Goal: Information Seeking & Learning: Learn about a topic

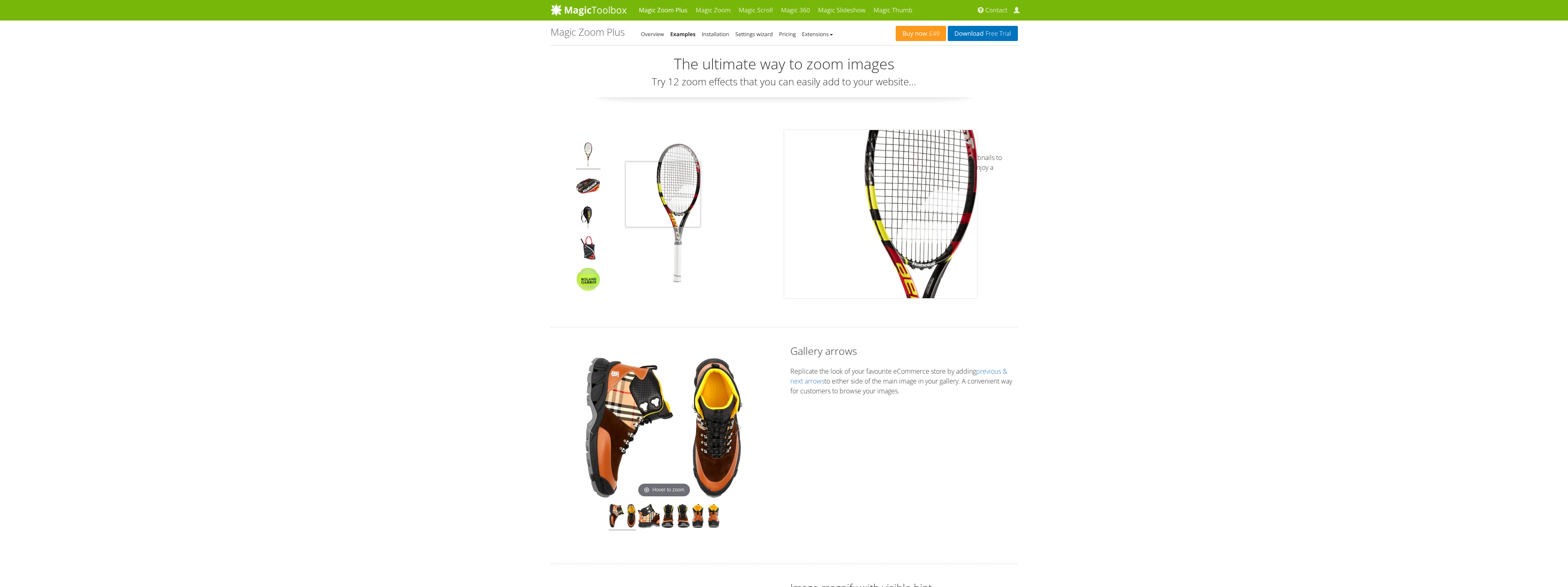
click at [663, 194] on img at bounding box center [678, 214] width 143 height 144
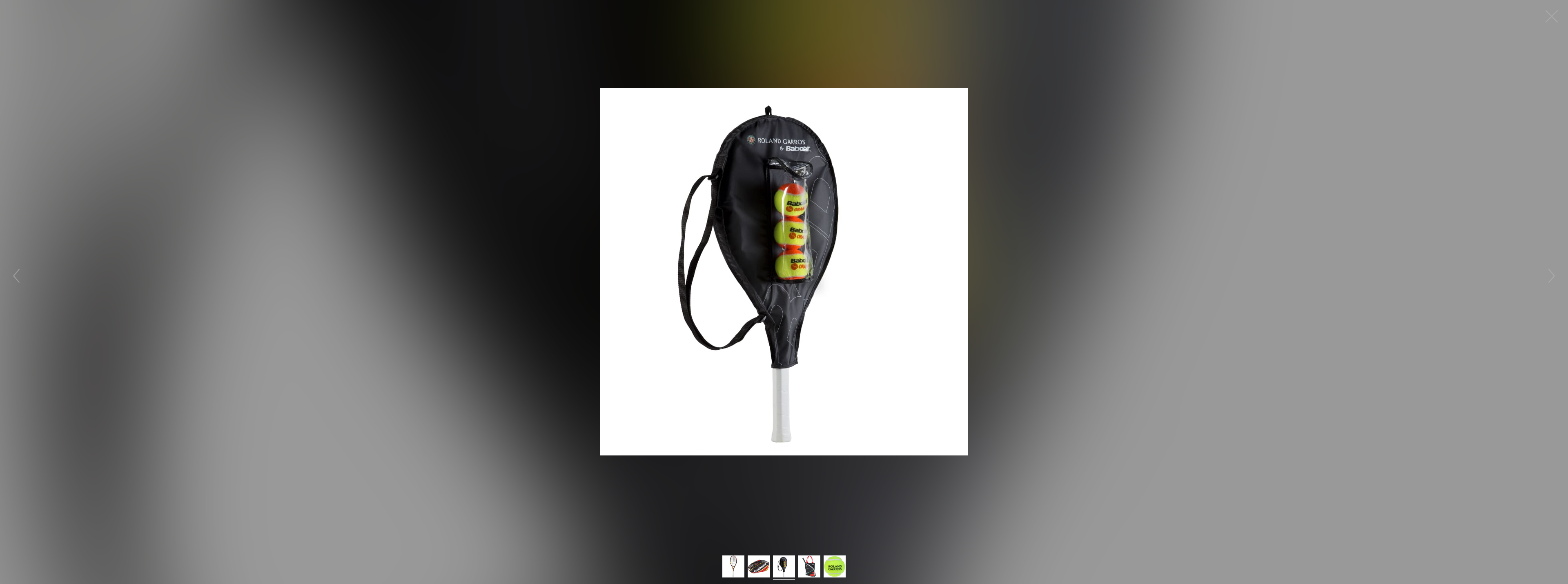
click at [796, 566] on ul at bounding box center [784, 567] width 127 height 25
click at [787, 330] on img at bounding box center [784, 272] width 368 height 367
click at [1076, 333] on figure "Click to expand" at bounding box center [784, 271] width 1568 height 527
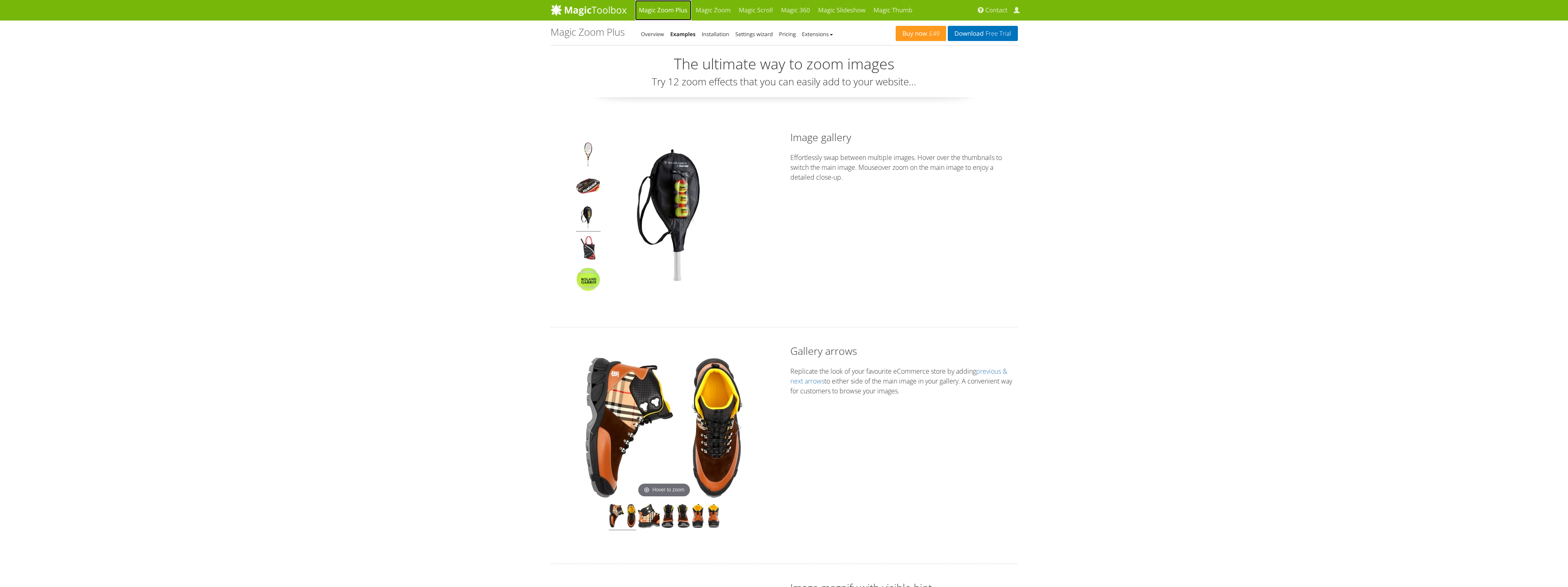
click at [661, 13] on link "Magic Zoom Plus" at bounding box center [663, 10] width 56 height 20
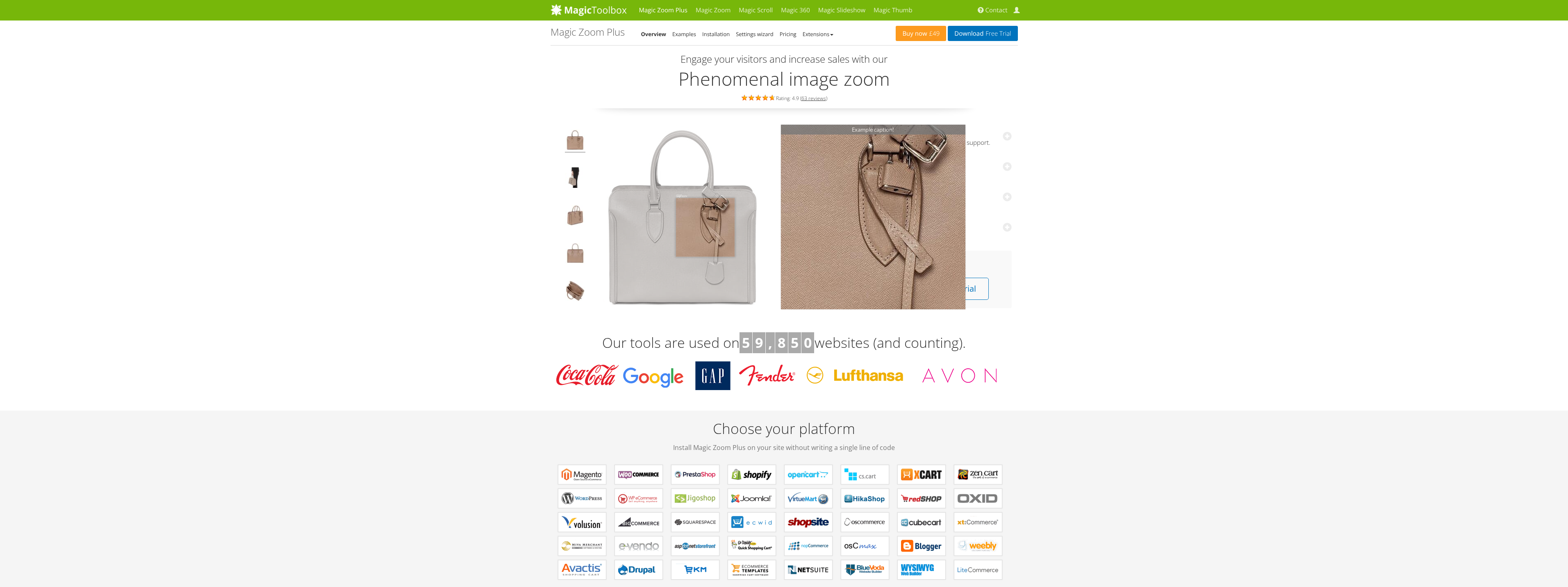
click at [705, 227] on img at bounding box center [682, 217] width 185 height 185
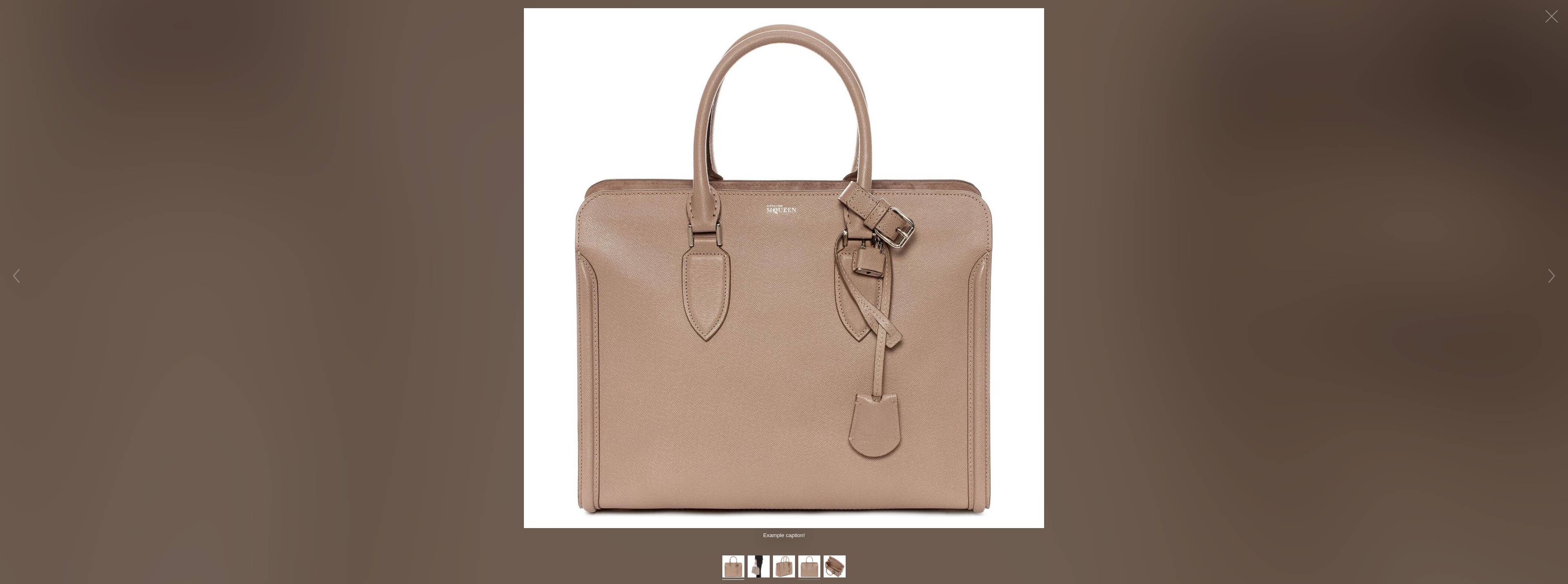
click at [809, 565] on img at bounding box center [808, 567] width 22 height 25
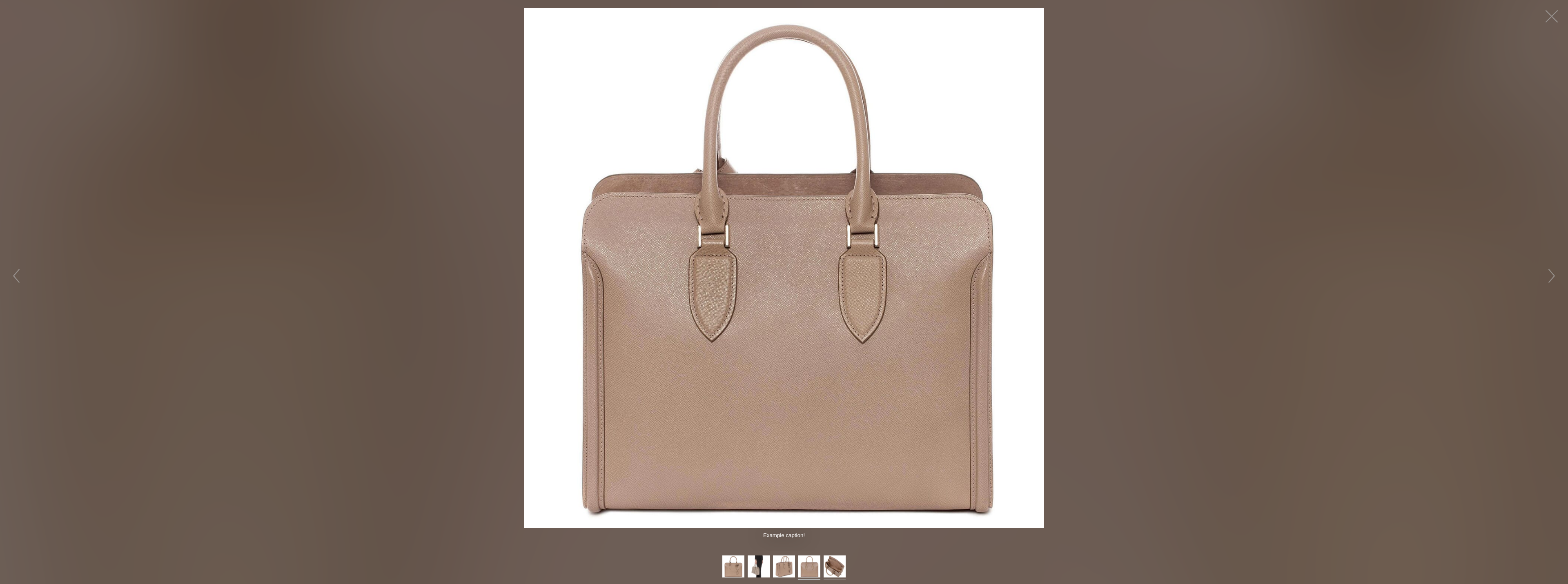
click at [838, 566] on img at bounding box center [834, 567] width 22 height 25
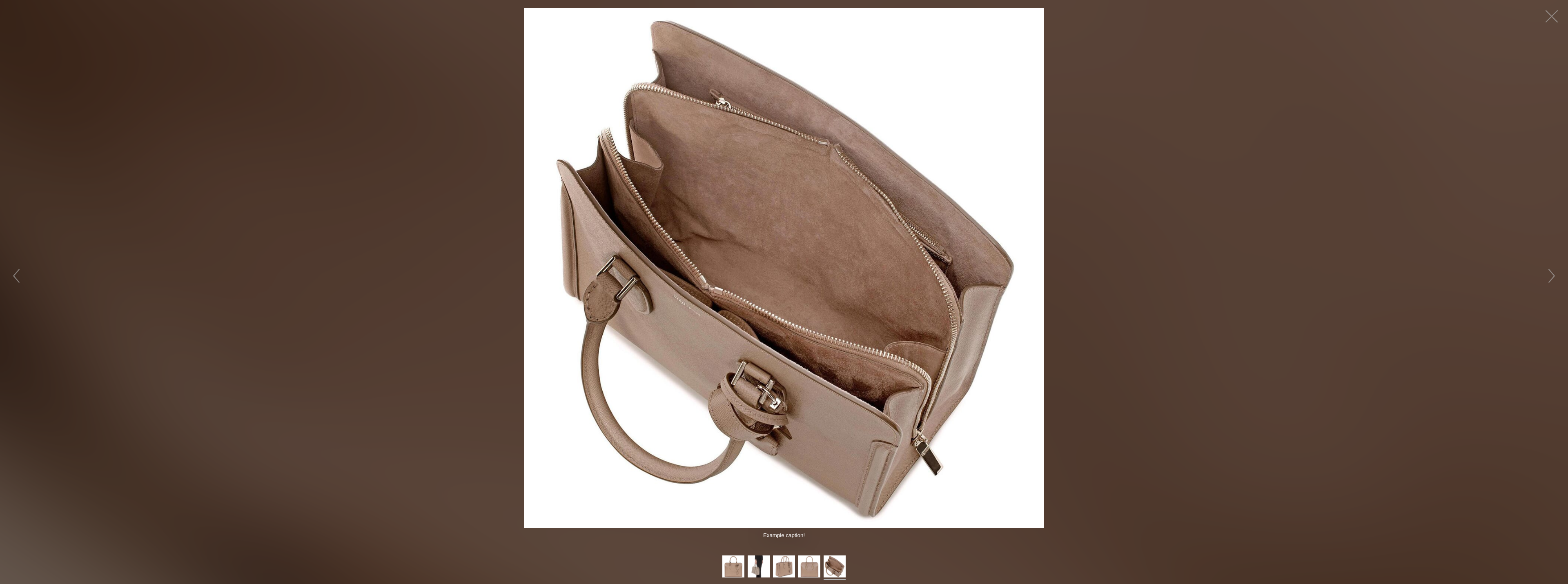
click at [772, 567] on ul at bounding box center [784, 567] width 127 height 25
click at [753, 569] on img at bounding box center [758, 567] width 22 height 25
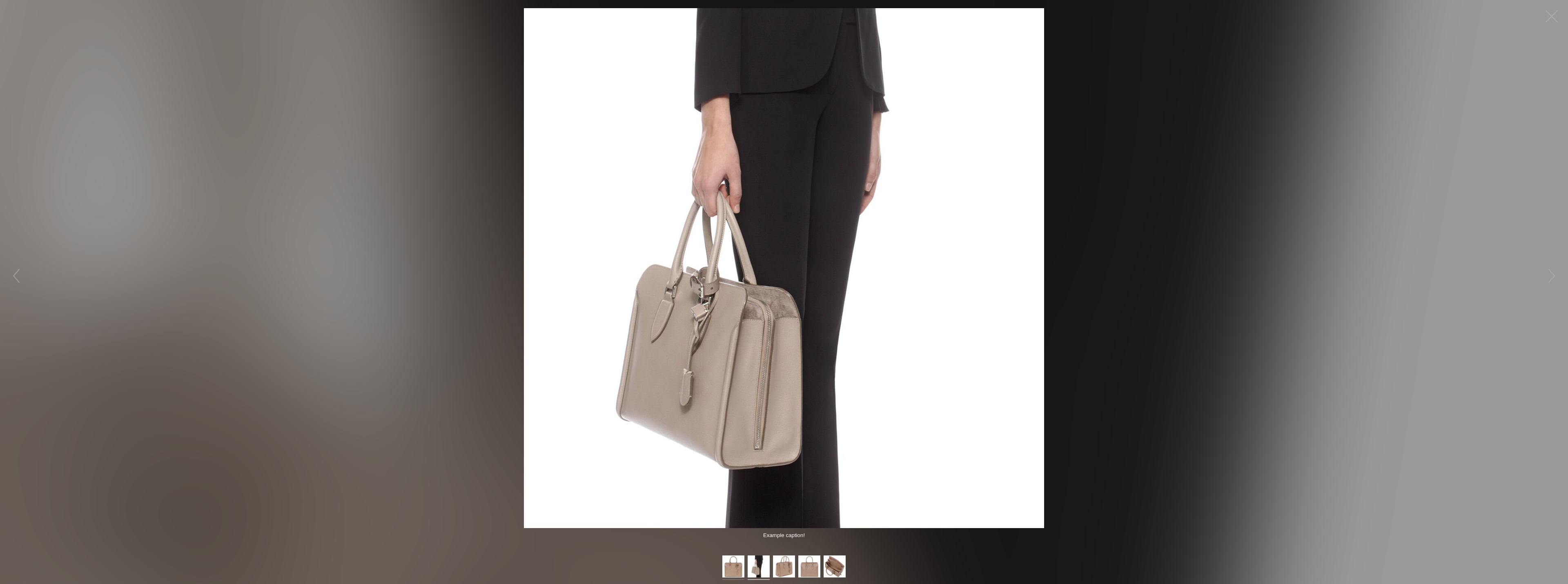
click at [731, 570] on img at bounding box center [733, 567] width 22 height 25
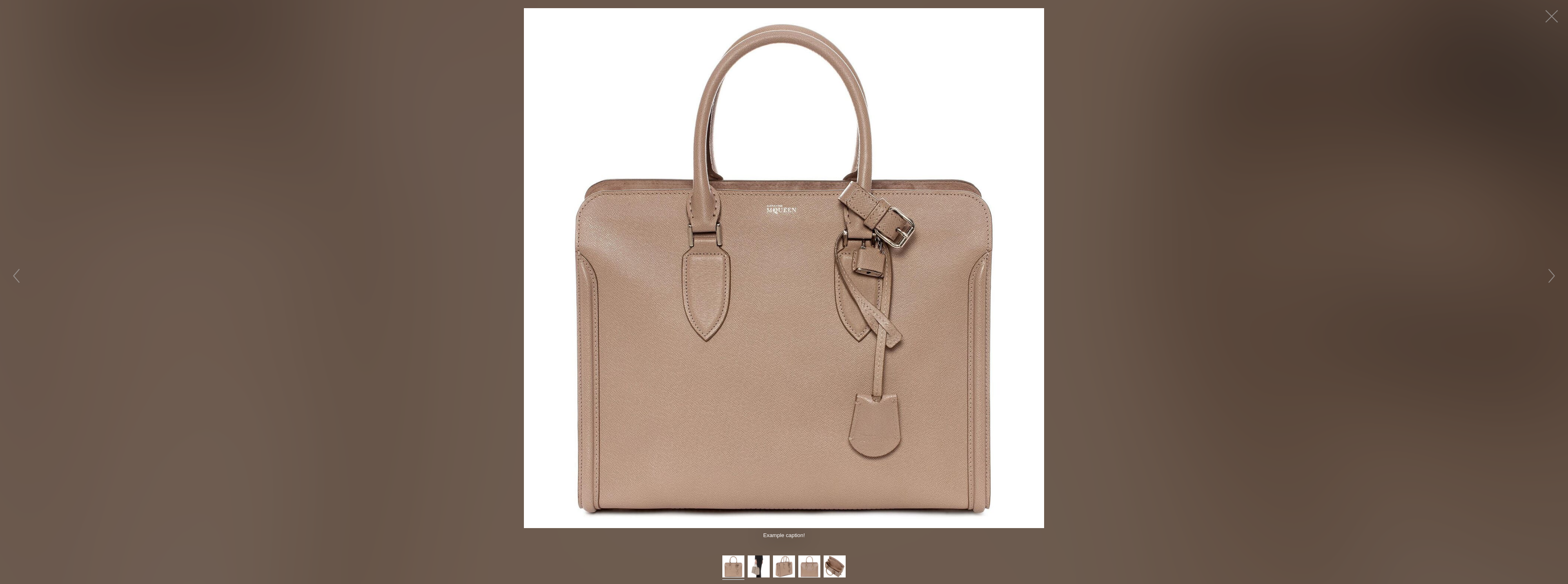
click at [790, 294] on img at bounding box center [784, 268] width 520 height 520
click at [1033, 104] on img at bounding box center [784, 268] width 520 height 520
click at [1481, 310] on figure "Click to expand" at bounding box center [784, 268] width 1568 height 520
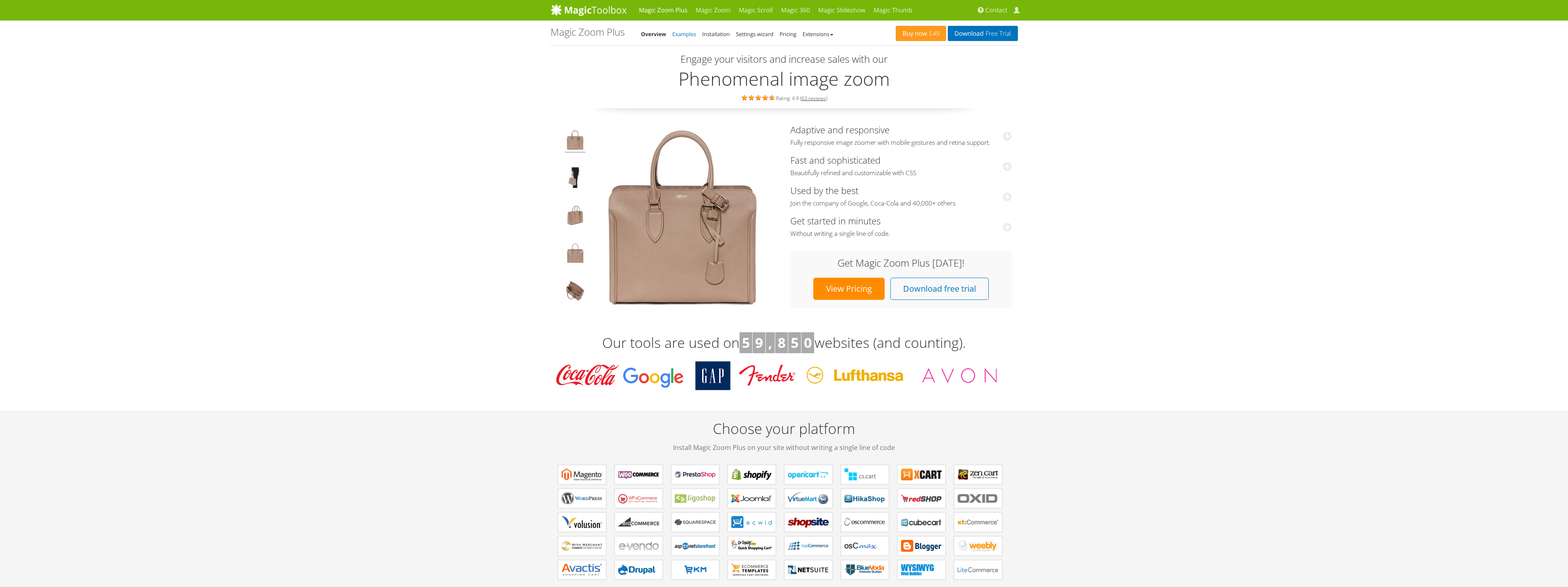
click at [687, 35] on link "Examples" at bounding box center [684, 34] width 24 height 7
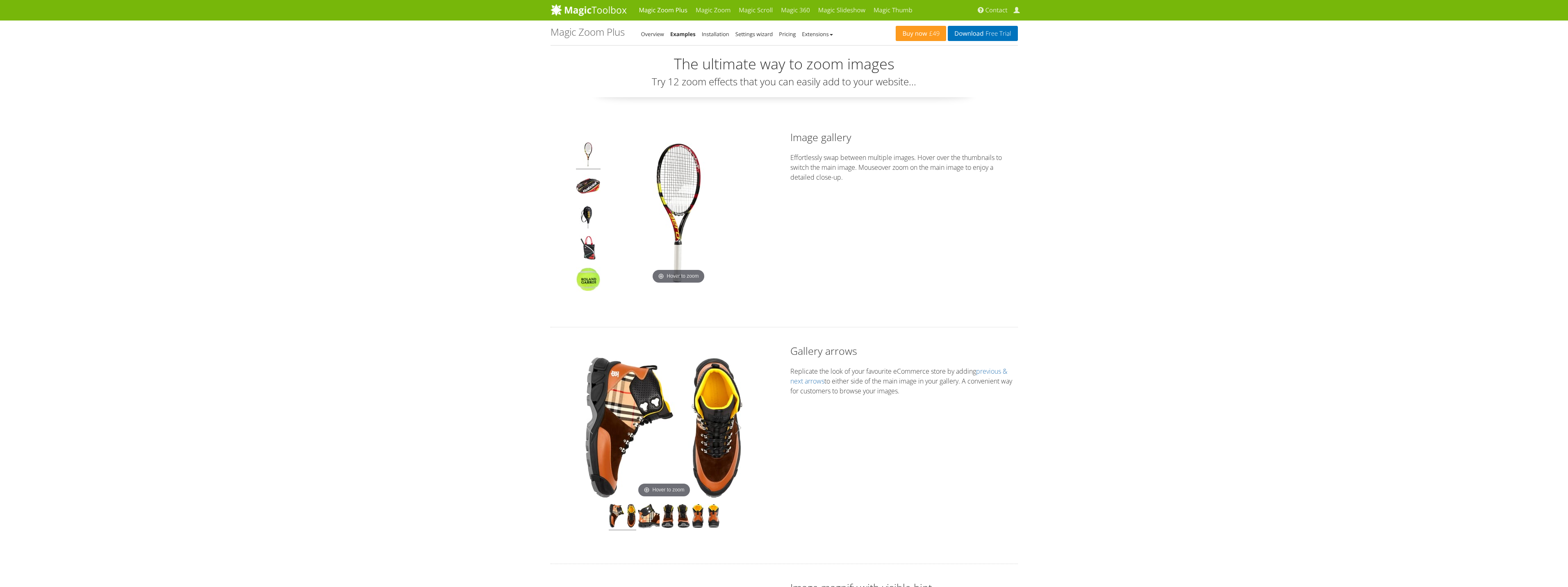
click at [723, 38] on li "Installation" at bounding box center [716, 34] width 27 height 10
click at [920, 83] on h3 "Try 12 zoom effects that you can easily add to your website..." at bounding box center [784, 81] width 467 height 10
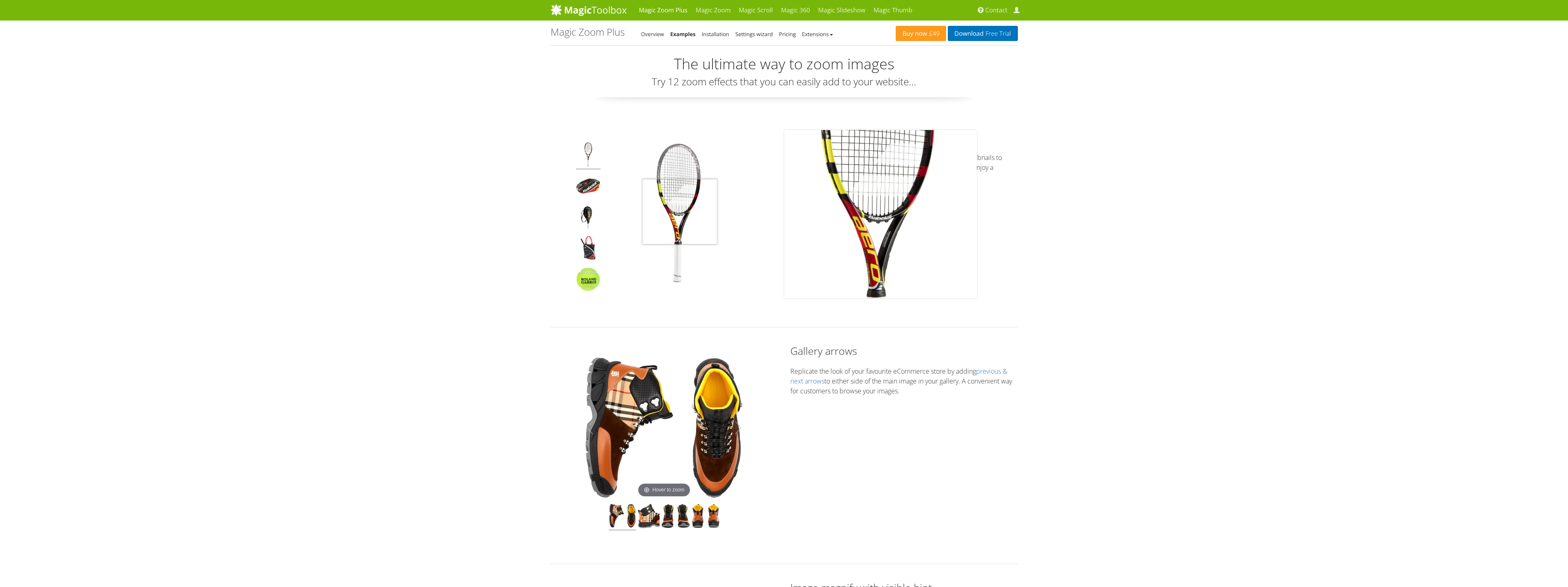
click at [679, 211] on img at bounding box center [678, 214] width 143 height 144
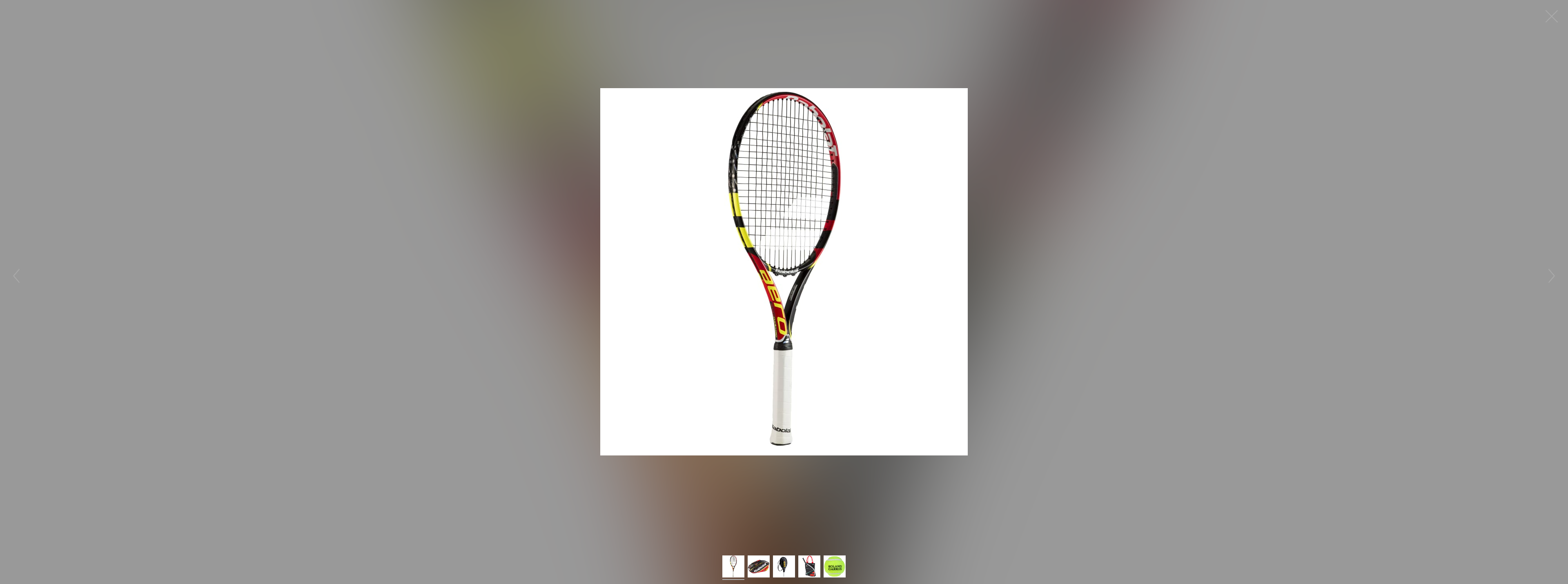
click at [699, 210] on img at bounding box center [784, 272] width 368 height 367
click at [1108, 184] on figure "Click to expand" at bounding box center [784, 271] width 1568 height 527
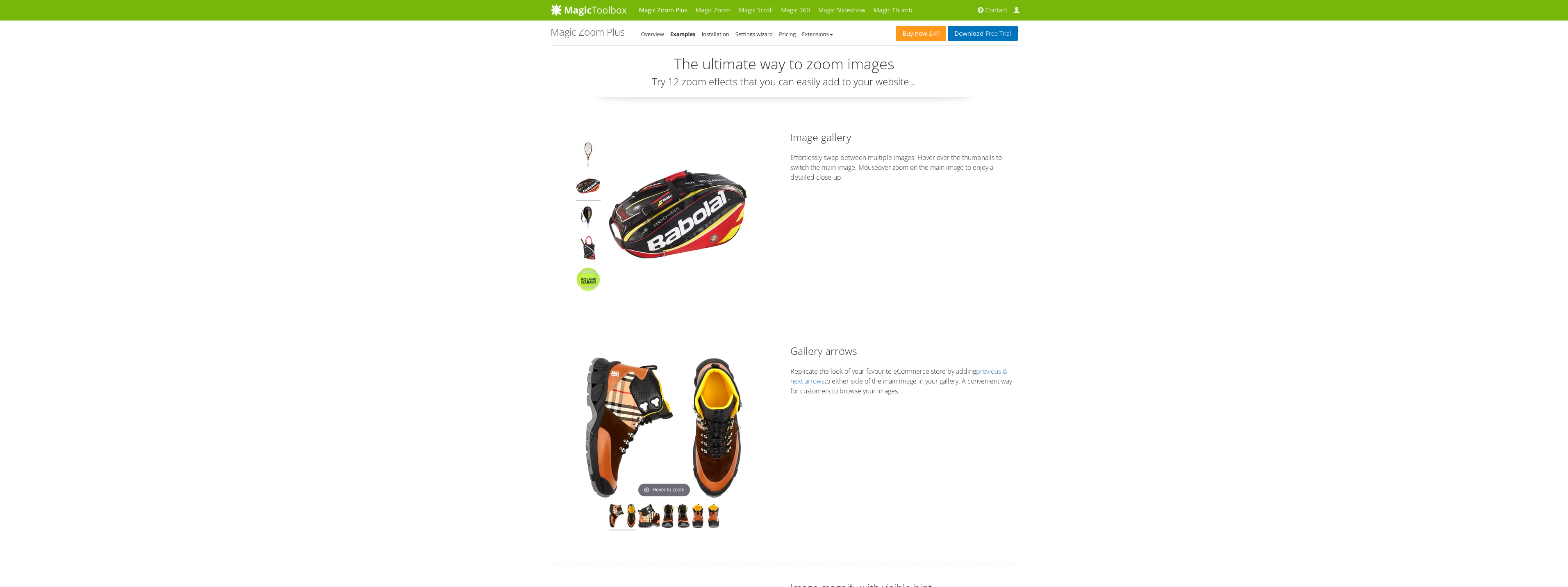
click at [589, 194] on img at bounding box center [588, 187] width 25 height 27
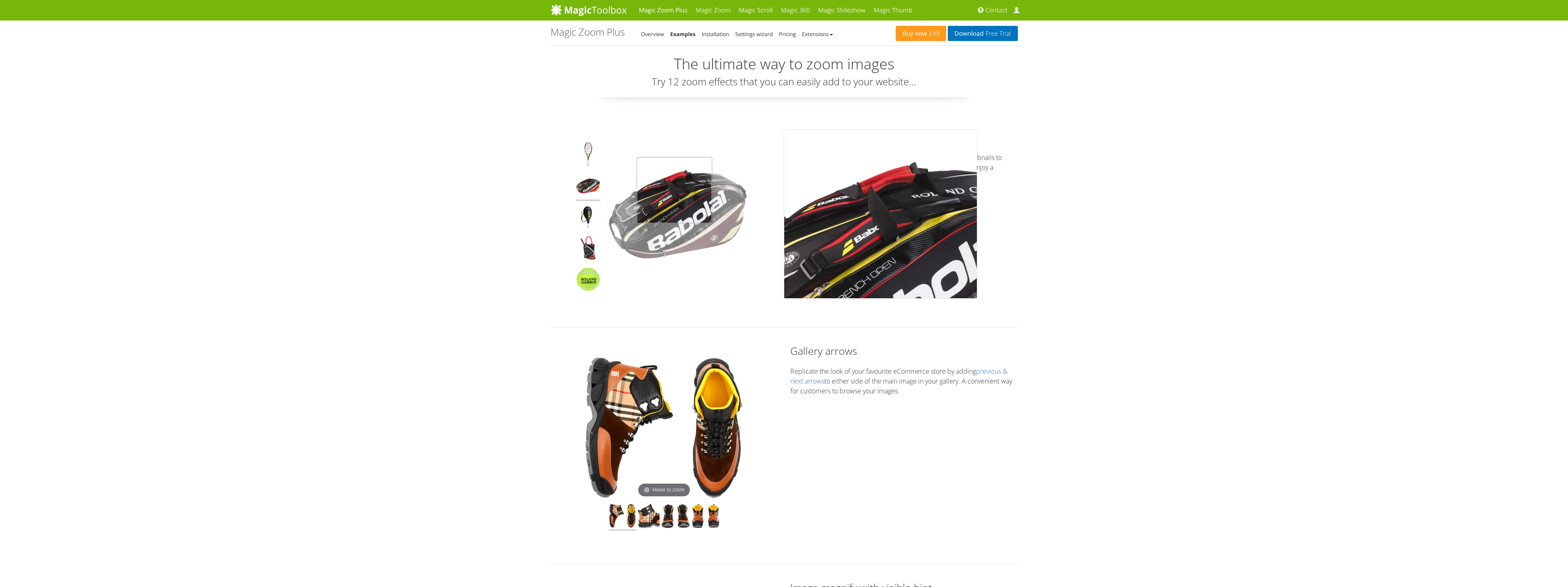
click at [674, 190] on img at bounding box center [678, 214] width 143 height 144
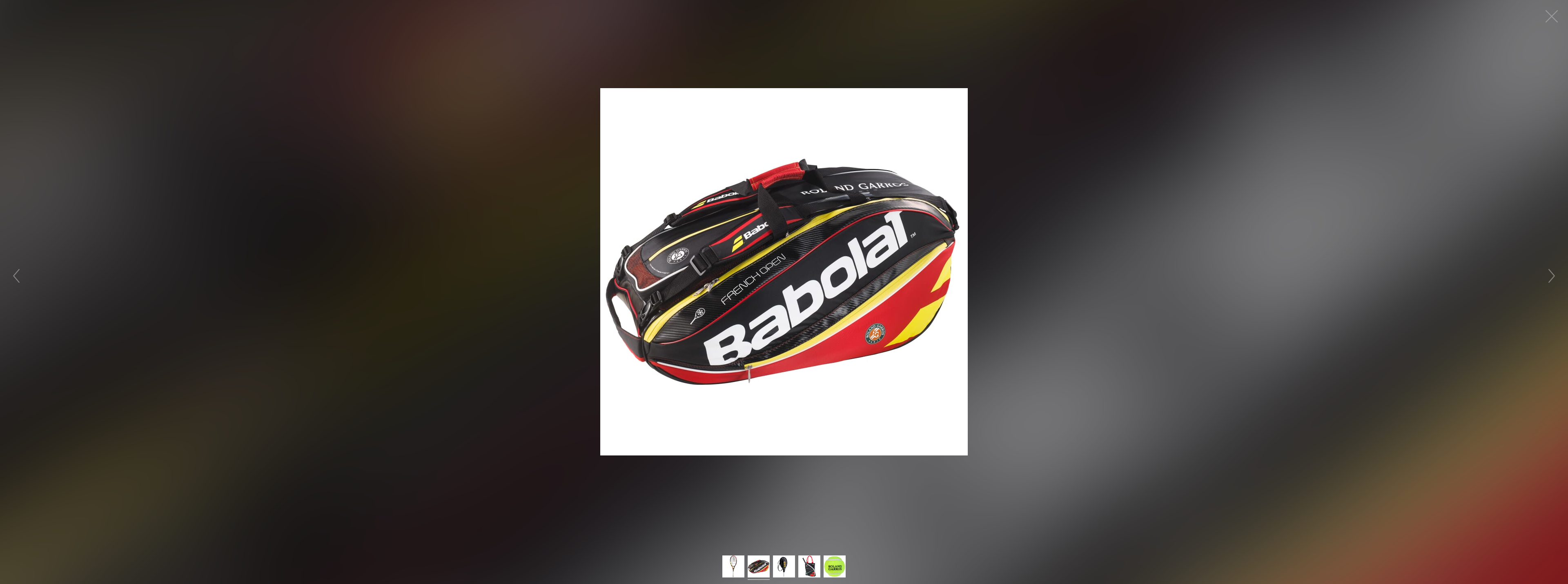
click at [1091, 151] on figure "Click to expand" at bounding box center [784, 271] width 1568 height 527
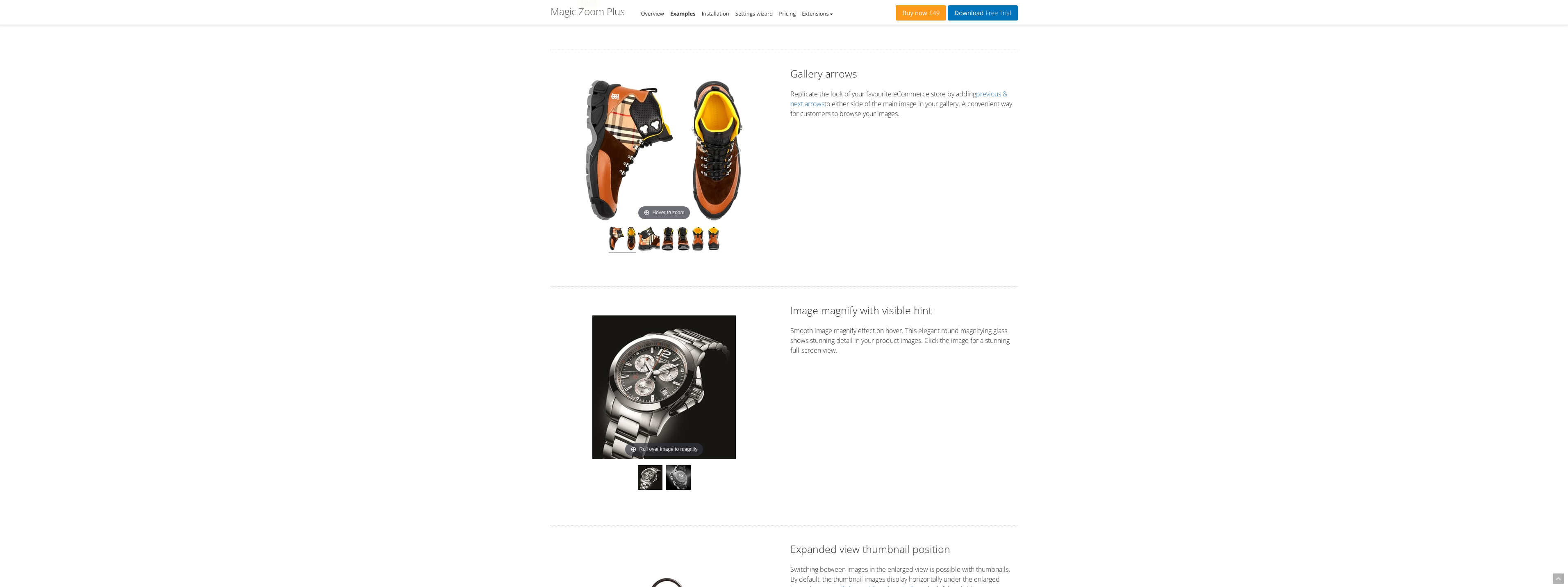
scroll to position [410, 0]
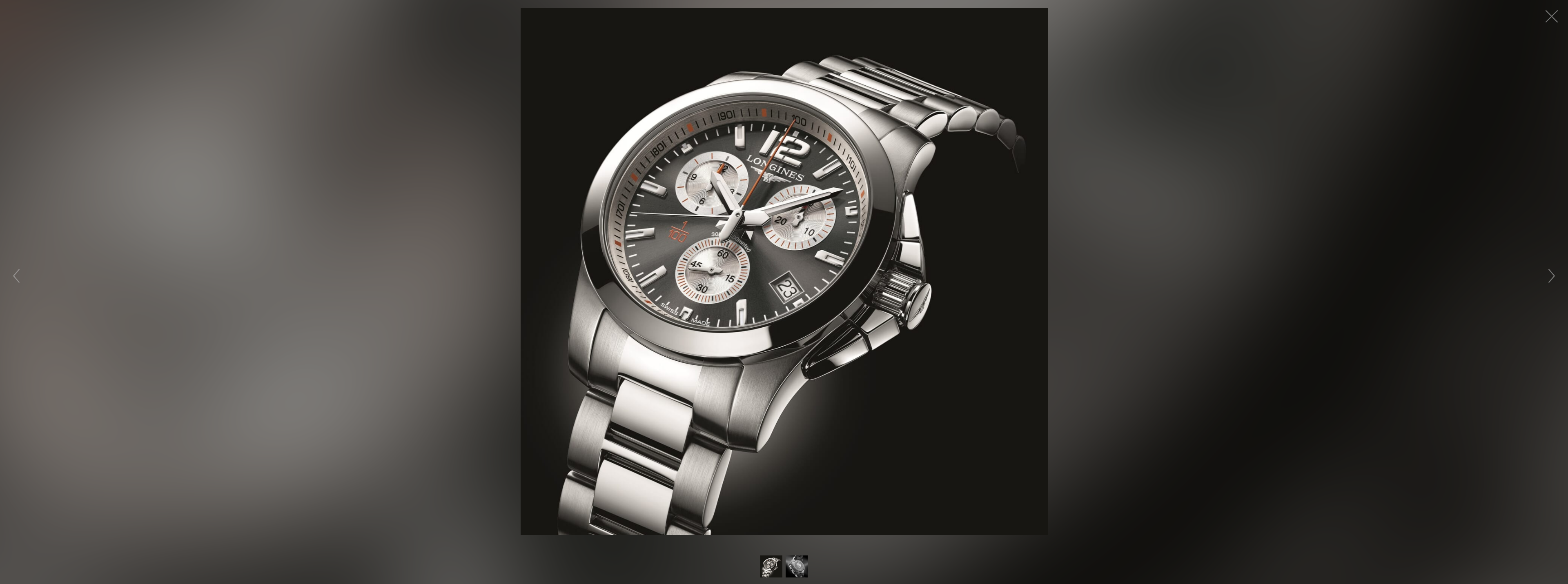
click at [702, 278] on img at bounding box center [784, 271] width 527 height 527
click at [1180, 185] on figure "Click to expand" at bounding box center [784, 271] width 1568 height 527
click at [1190, 201] on figure "Click to expand" at bounding box center [784, 271] width 1568 height 527
